Goal: Information Seeking & Learning: Find specific fact

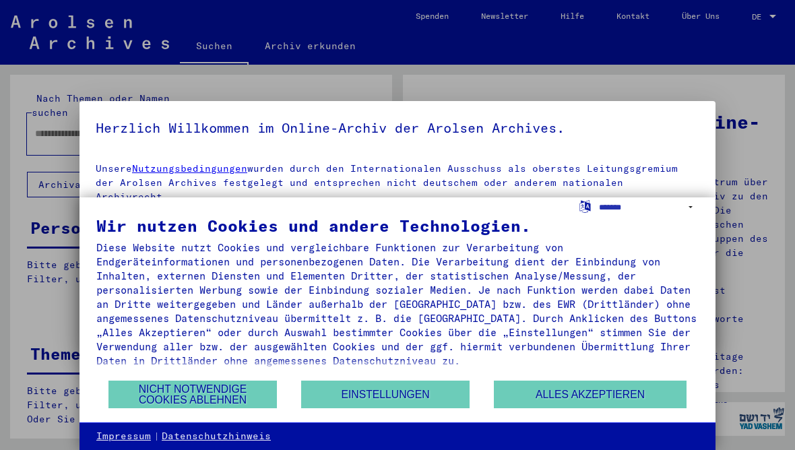
click at [261, 398] on button "Nicht notwendige Cookies ablehnen" at bounding box center [192, 395] width 168 height 28
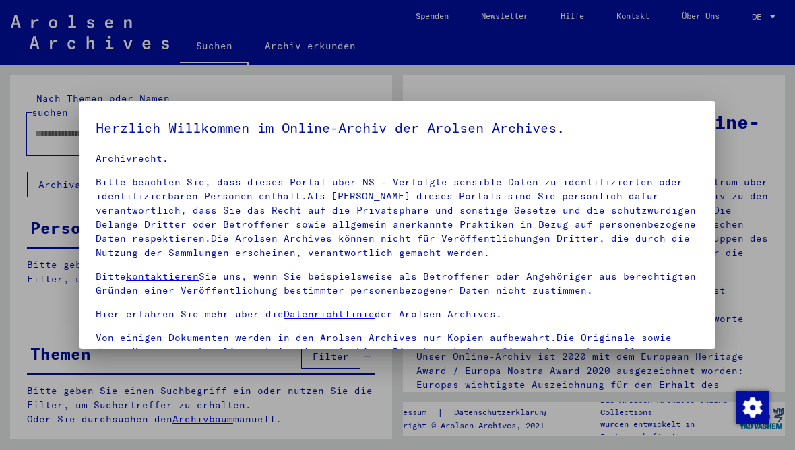
scroll to position [37, 0]
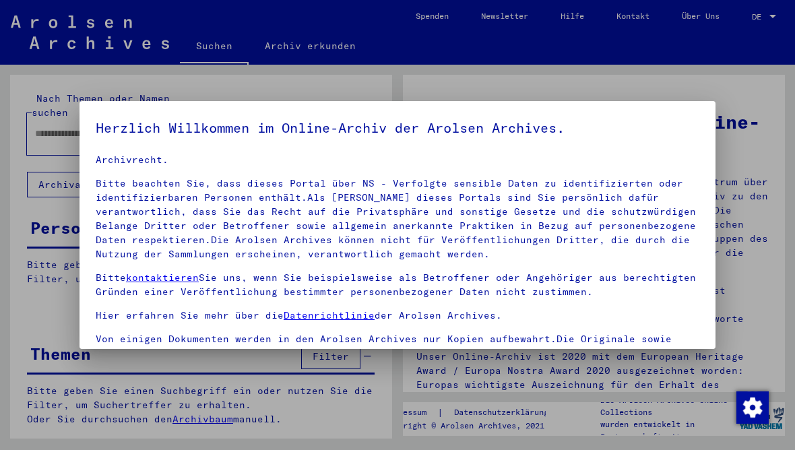
click at [757, 401] on img "Zustimmung ändern" at bounding box center [752, 407] width 32 height 32
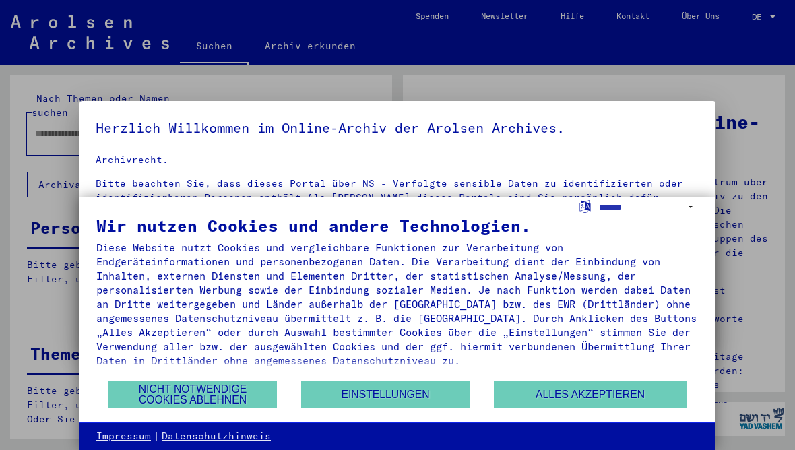
click at [257, 389] on button "Nicht notwendige Cookies ablehnen" at bounding box center [192, 395] width 168 height 28
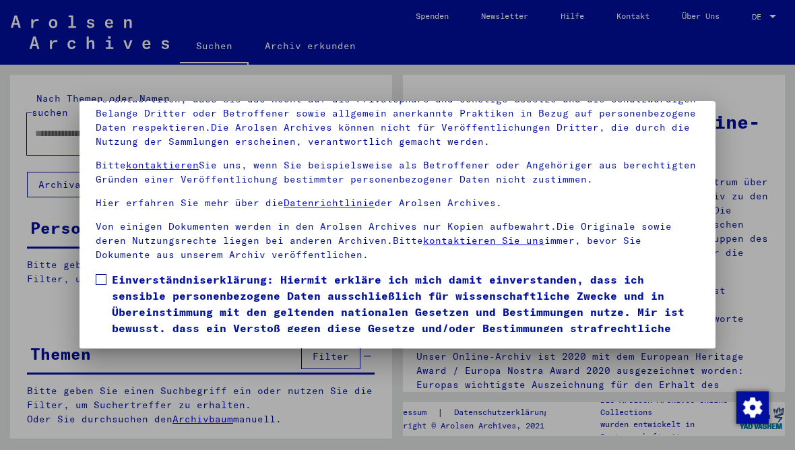
scroll to position [151, 0]
click at [96, 272] on label "Einverständniserklärung: Hiermit erkläre ich mich damit einverstanden, dass ich…" at bounding box center [398, 312] width 604 height 81
click at [136, 359] on button "Ich stimme zu" at bounding box center [147, 372] width 102 height 26
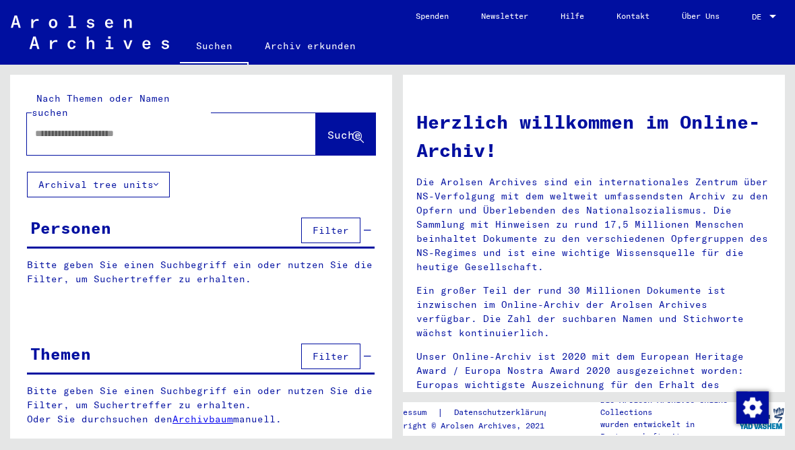
scroll to position [0, 0]
click at [108, 127] on input "text" at bounding box center [155, 134] width 241 height 14
type input "********"
click at [362, 129] on span "Suche" at bounding box center [345, 136] width 36 height 14
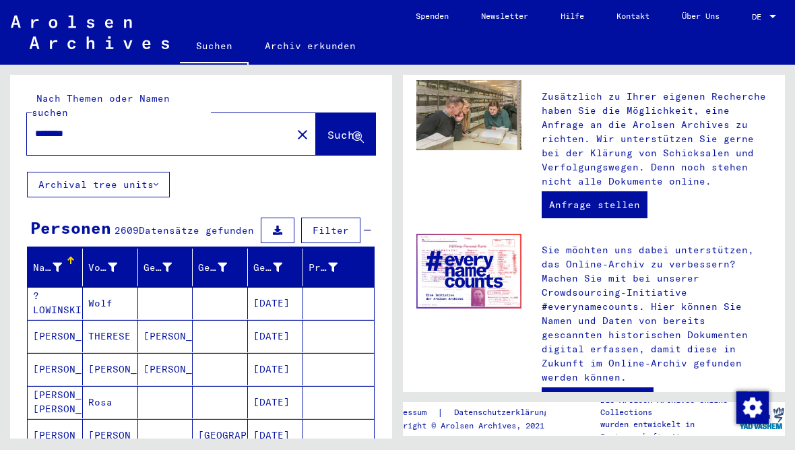
scroll to position [-1, 0]
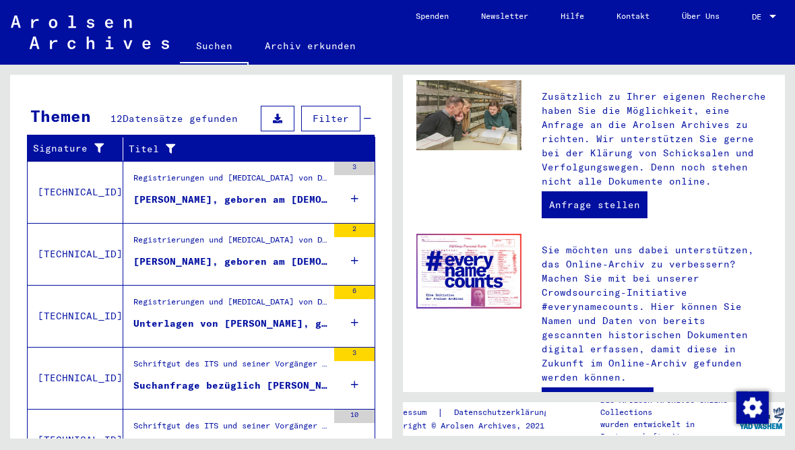
click at [156, 193] on div "[PERSON_NAME], geboren am [DEMOGRAPHIC_DATA]" at bounding box center [230, 200] width 194 height 14
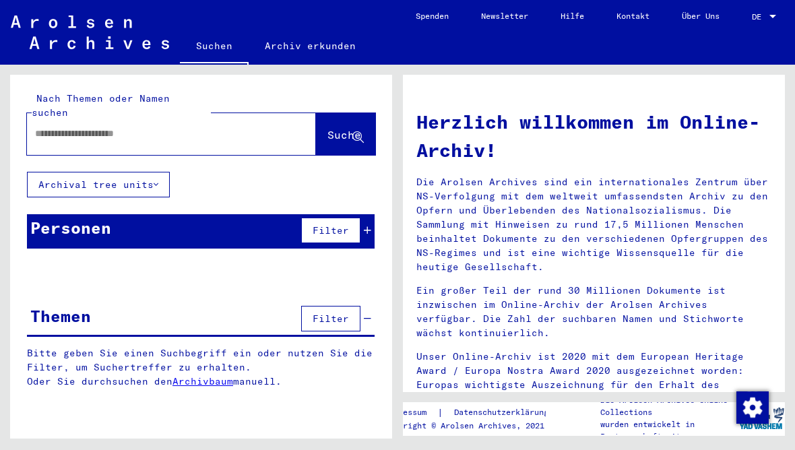
click at [62, 127] on input "text" at bounding box center [155, 134] width 241 height 14
type input "********"
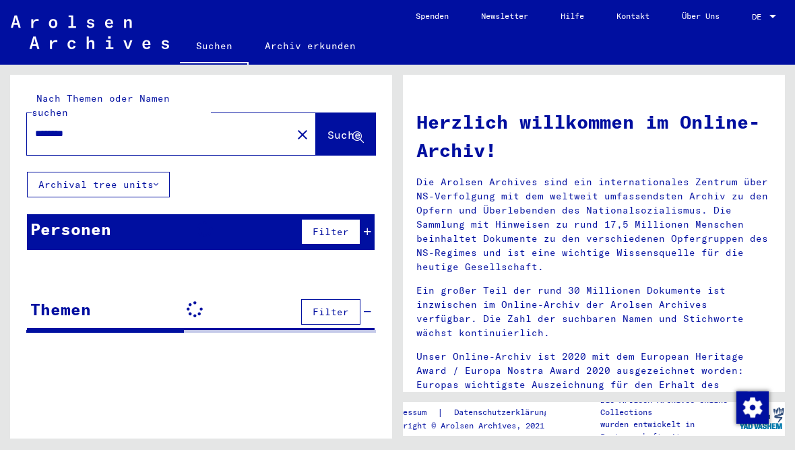
click at [354, 130] on button "Suche" at bounding box center [345, 134] width 59 height 42
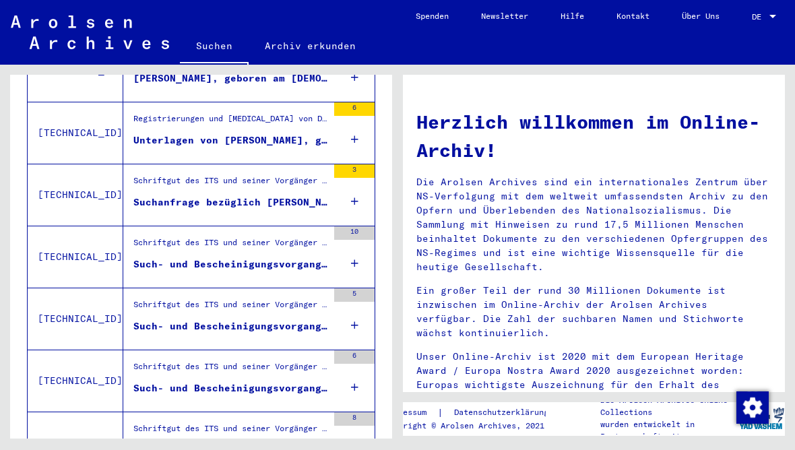
click at [142, 257] on div "Such- und Bescheinigungsvorgang Nr. 1.324.363 für [PERSON_NAME] geboren [DEMOGR…" at bounding box center [230, 264] width 194 height 14
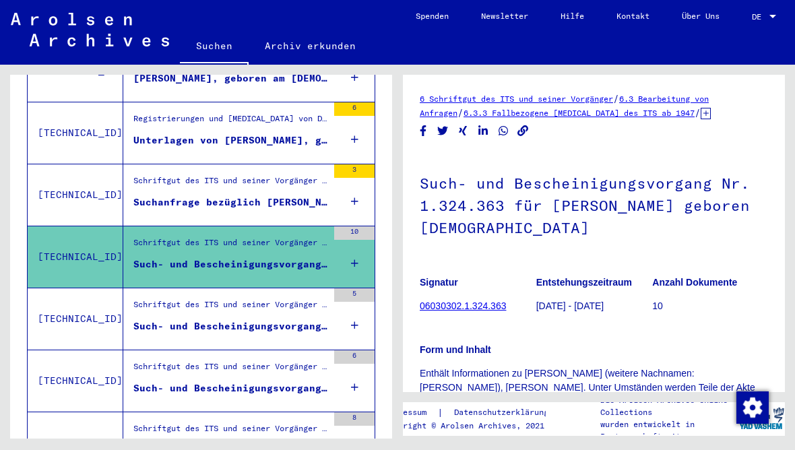
click at [143, 195] on div "Suchanfrage bezüglich [PERSON_NAME]" at bounding box center [230, 202] width 194 height 14
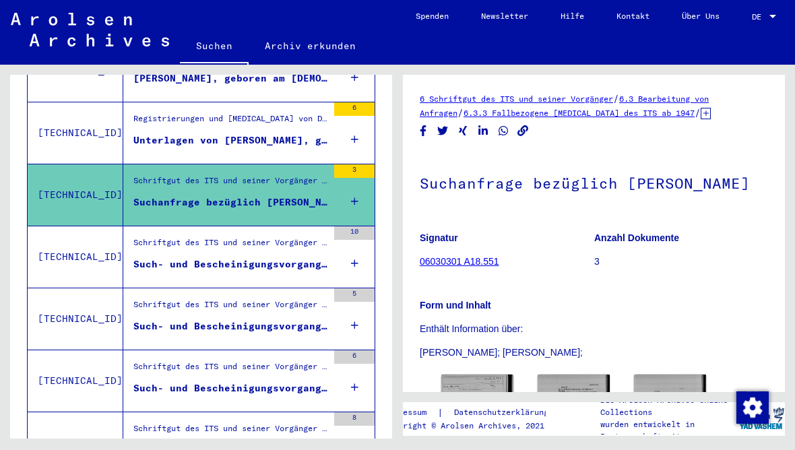
click at [152, 303] on div "Schriftgut des ITS und seiner Vorgänger > Bearbeitung von Anfragen > Fallbezoge…" at bounding box center [230, 307] width 194 height 19
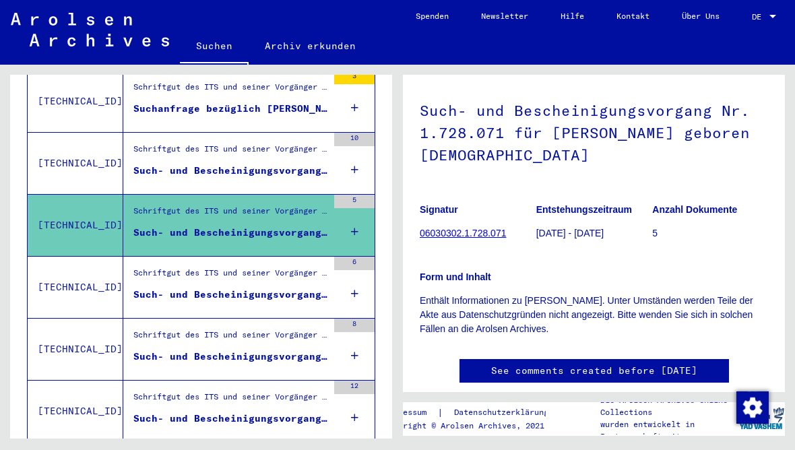
click at [148, 267] on div "Schriftgut des ITS und seiner Vorgänger > Bearbeitung von Anfragen > Fallbezoge…" at bounding box center [230, 276] width 194 height 19
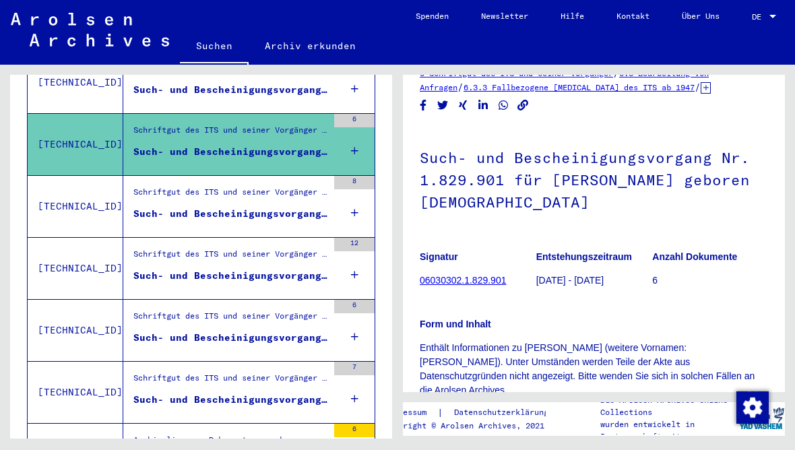
click at [136, 188] on div "Schriftgut des ITS und seiner Vorgänger > Bearbeitung von Anfragen > Fallbezoge…" at bounding box center [230, 195] width 194 height 19
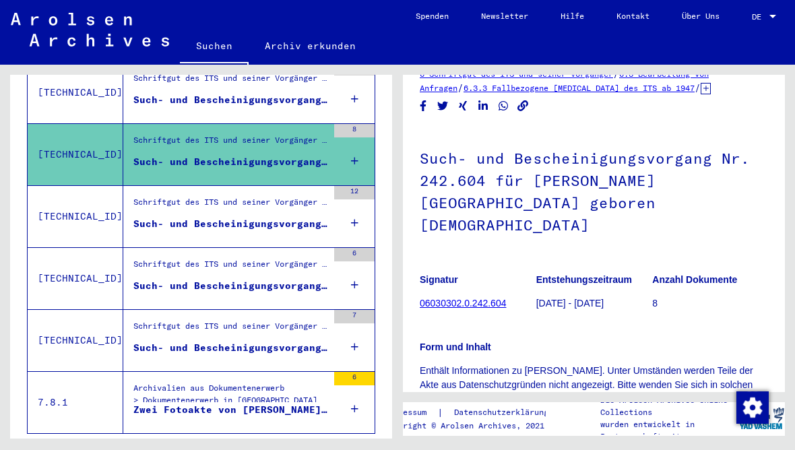
click at [147, 198] on div "Schriftgut des ITS und seiner Vorgänger > Bearbeitung von Anfragen > Fallbezoge…" at bounding box center [230, 205] width 194 height 19
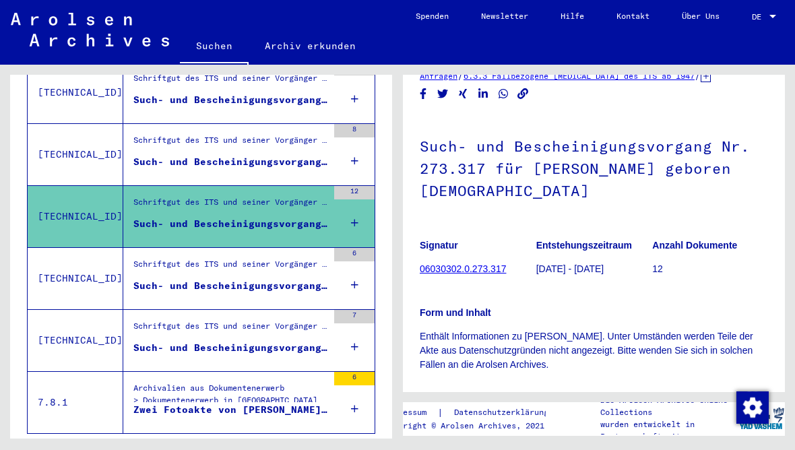
click at [151, 258] on div "Schriftgut des ITS und seiner Vorgänger > Bearbeitung von Anfragen > Fallbezoge…" at bounding box center [230, 267] width 194 height 19
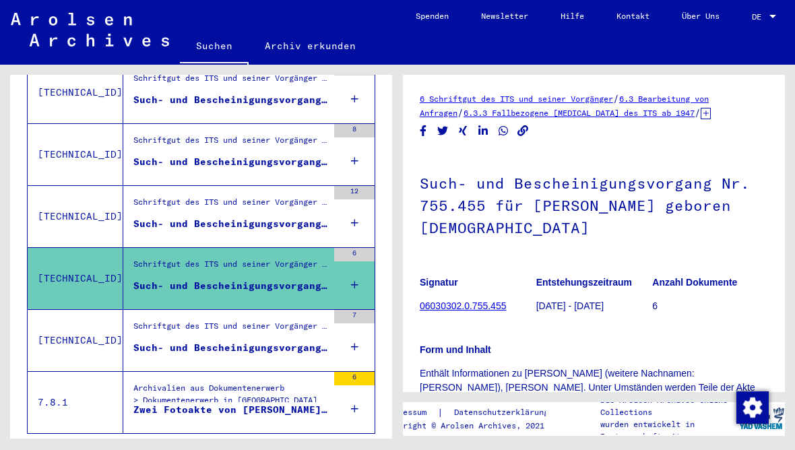
click at [160, 320] on div "Schriftgut des ITS und seiner Vorgänger > Bearbeitung von Anfragen > Fallbezoge…" at bounding box center [230, 329] width 194 height 19
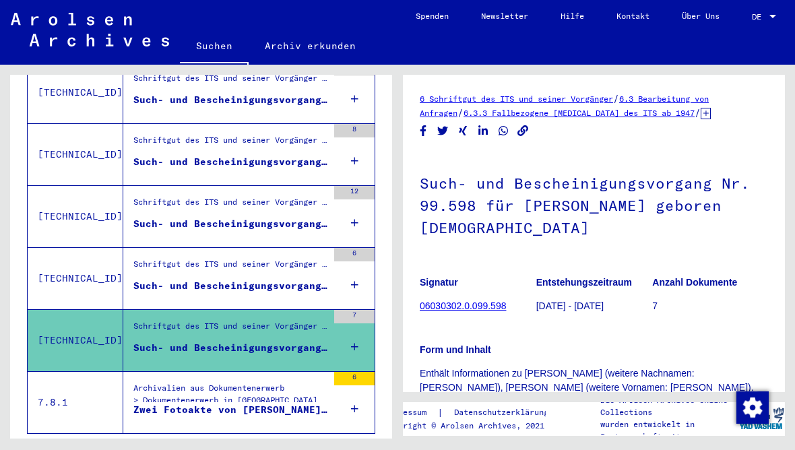
click at [159, 382] on div "Archivalien aus Dokumentenerwerb > Dokumentenerwerb in [GEOGRAPHIC_DATA] > Inst…" at bounding box center [230, 397] width 194 height 31
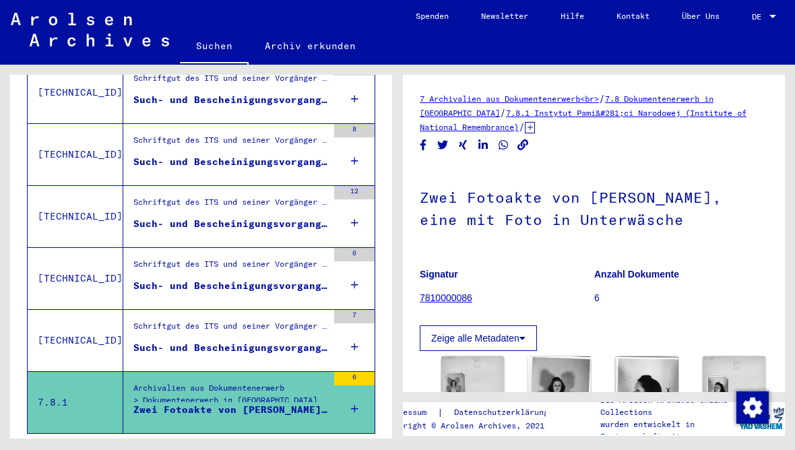
click at [160, 320] on div "Schriftgut des ITS und seiner Vorgänger > Bearbeitung von Anfragen > Fallbezoge…" at bounding box center [230, 329] width 194 height 19
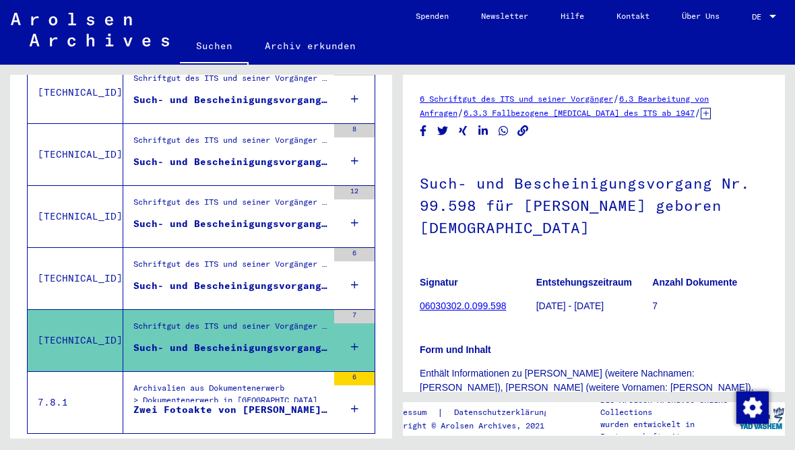
click at [154, 382] on div "Archivalien aus Dokumentenerwerb > Dokumentenerwerb in [GEOGRAPHIC_DATA] > Inst…" at bounding box center [230, 397] width 194 height 31
